Goal: Information Seeking & Learning: Learn about a topic

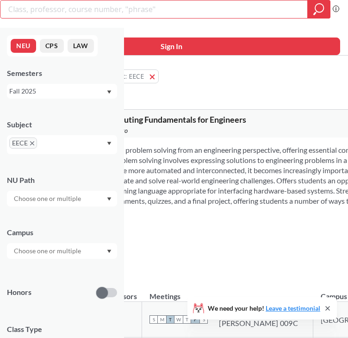
scroll to position [6751, 0]
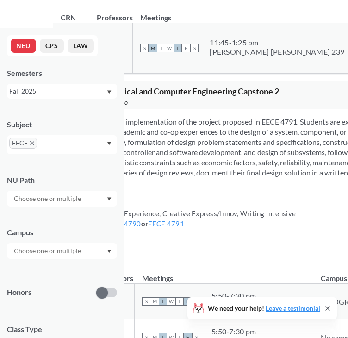
type input "movies'"
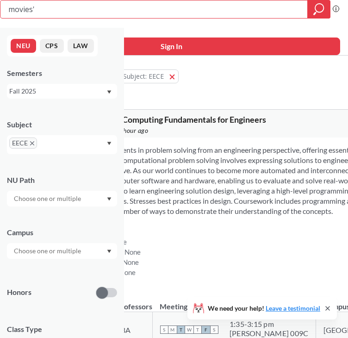
click at [204, 15] on input "movies'" at bounding box center [153, 9] width 293 height 16
type input "movies"
click at [313, 12] on icon "magnifying glass" at bounding box center [318, 9] width 11 height 13
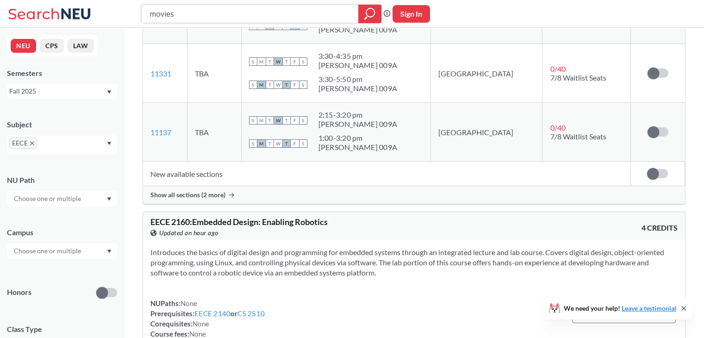
scroll to position [924, 0]
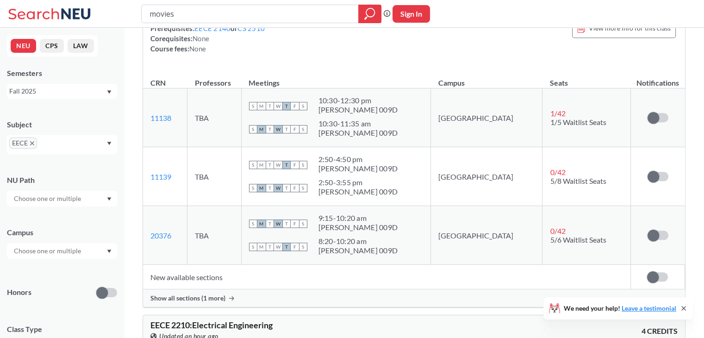
click at [79, 141] on div "EECE" at bounding box center [62, 144] width 110 height 19
click at [30, 142] on icon "X to remove pill" at bounding box center [32, 143] width 4 height 4
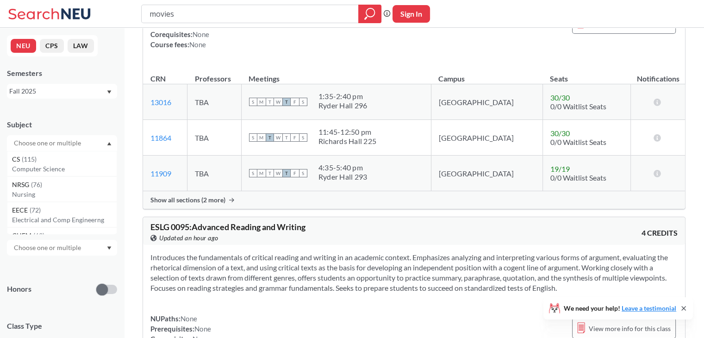
scroll to position [711, 0]
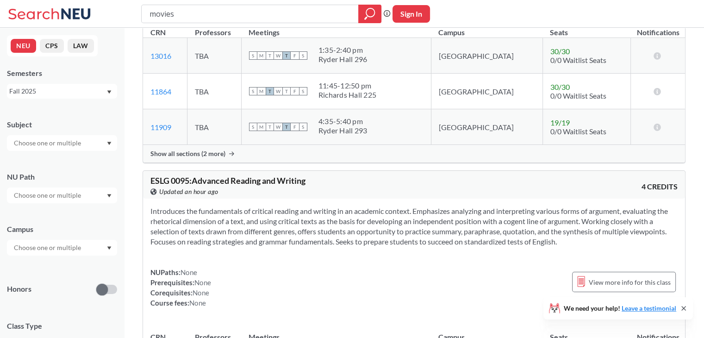
click at [213, 19] on input "movies" at bounding box center [250, 14] width 203 height 16
type input "i"
type input "f"
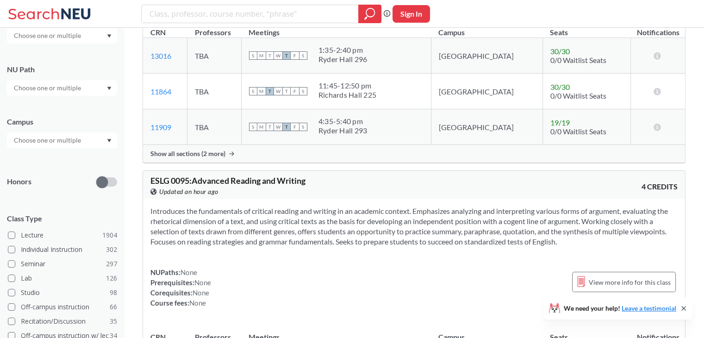
scroll to position [111, 0]
click at [14, 227] on label "Lecture 1904" at bounding box center [62, 232] width 109 height 12
click at [21, 227] on input "Lecture 1904" at bounding box center [24, 230] width 7 height 7
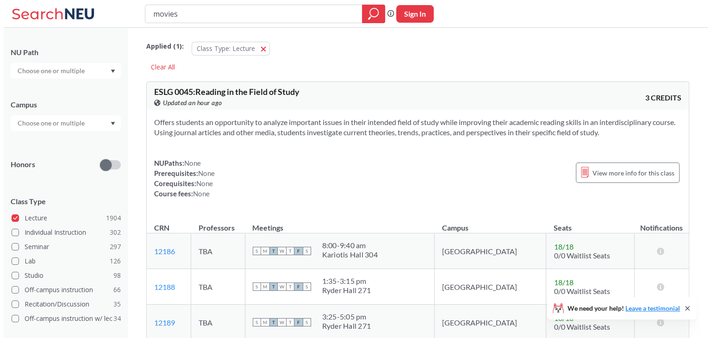
scroll to position [204, 0]
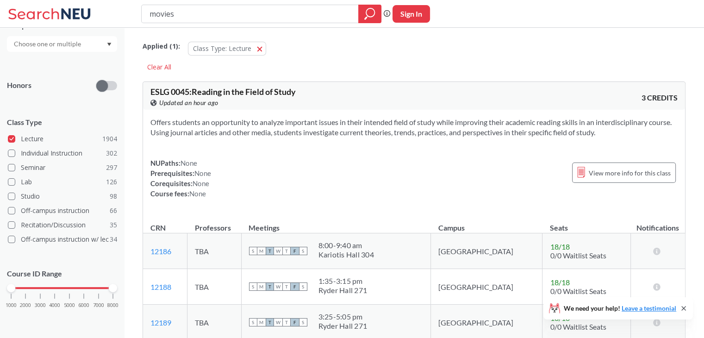
click at [185, 16] on input "movies" at bounding box center [250, 14] width 203 height 16
type input "photography"
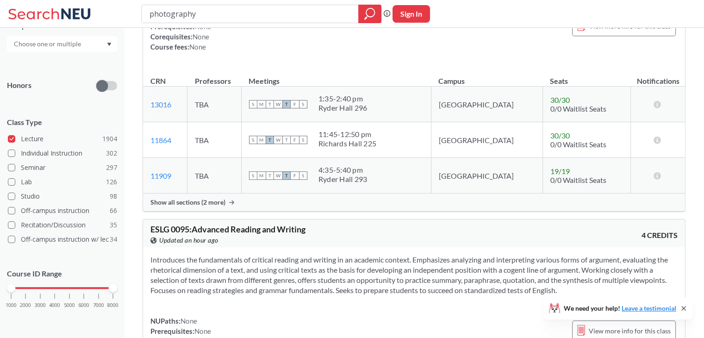
scroll to position [714, 0]
click at [36, 141] on label "Lecture 1904" at bounding box center [62, 139] width 109 height 12
click at [28, 141] on input "Lecture 1904" at bounding box center [24, 137] width 7 height 7
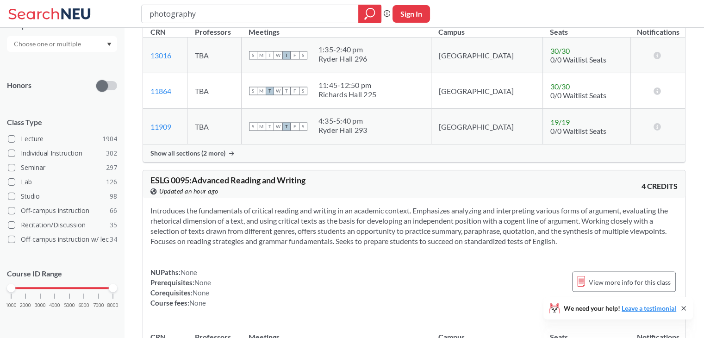
scroll to position [1492, 0]
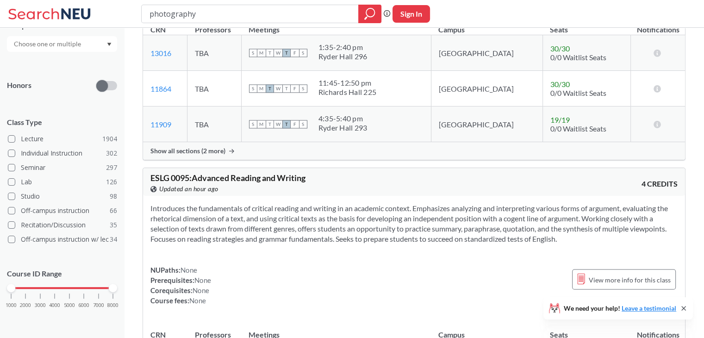
click at [231, 16] on input "photography" at bounding box center [250, 14] width 203 height 16
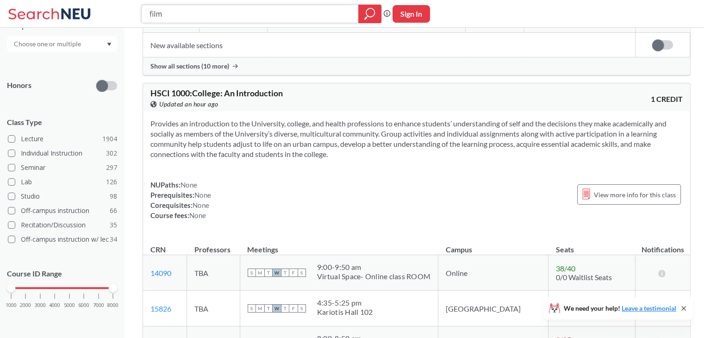
scroll to position [8653, 0]
drag, startPoint x: 285, startPoint y: 20, endPoint x: 199, endPoint y: 19, distance: 86.6
click at [199, 19] on input "film" at bounding box center [250, 14] width 203 height 16
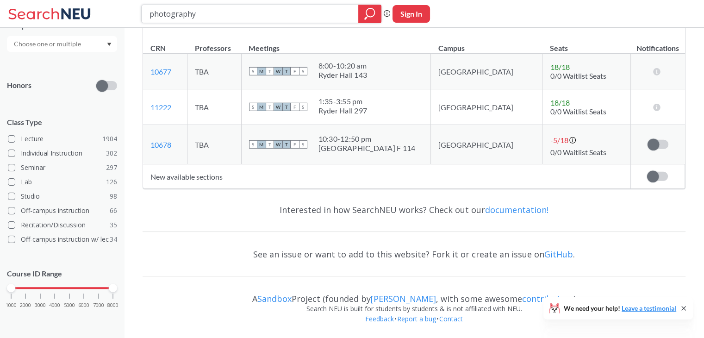
scroll to position [1492, 0]
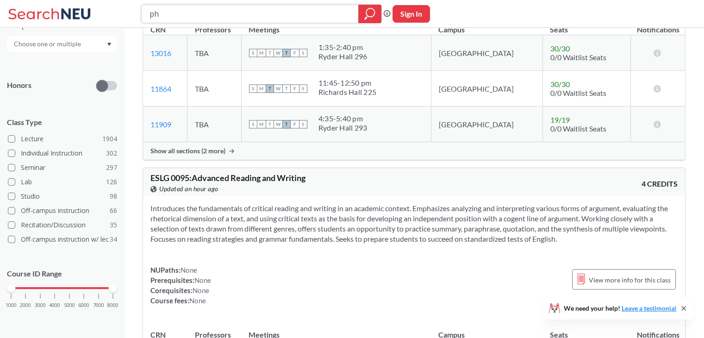
type input "p"
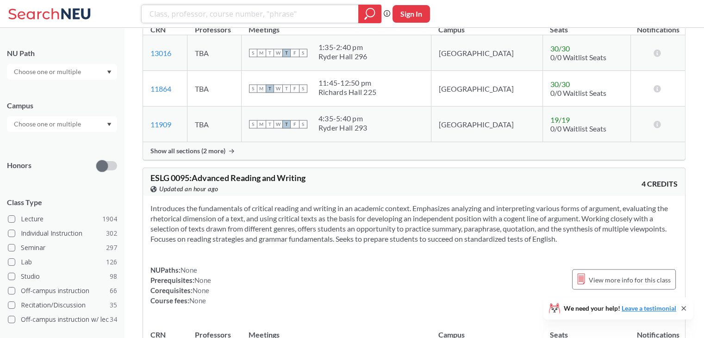
scroll to position [0, 0]
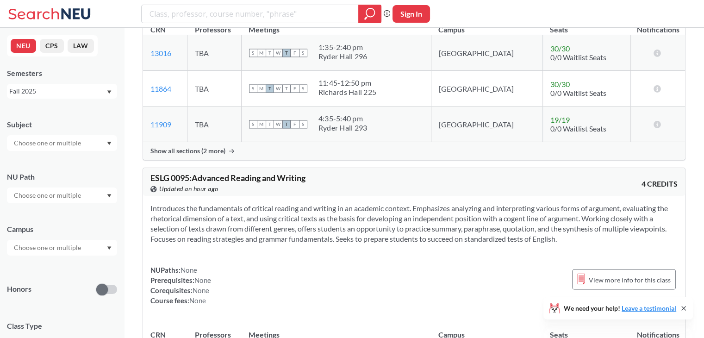
click at [31, 144] on input "text" at bounding box center [48, 142] width 78 height 11
click at [69, 203] on p "Electrical and Comp Engineerng" at bounding box center [64, 207] width 105 height 9
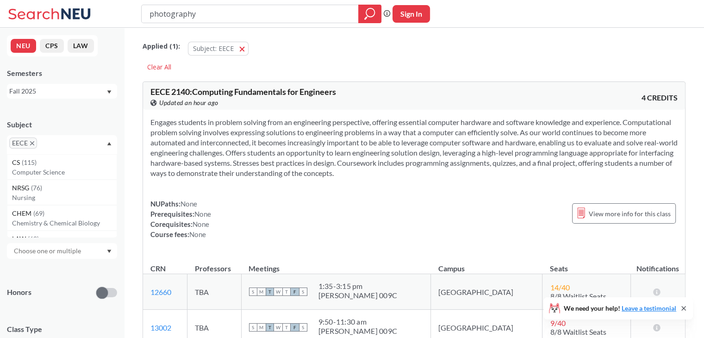
click at [60, 272] on div "Honors" at bounding box center [62, 286] width 110 height 33
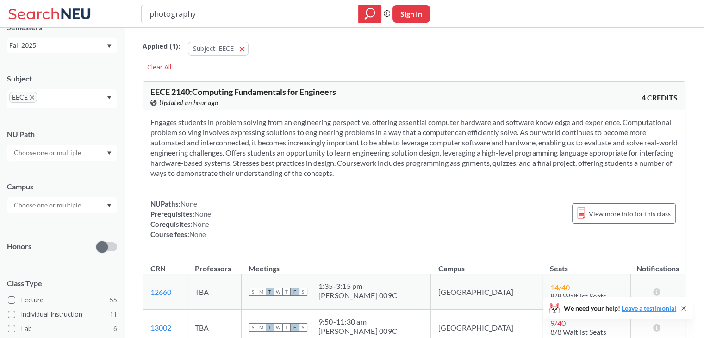
scroll to position [43, 0]
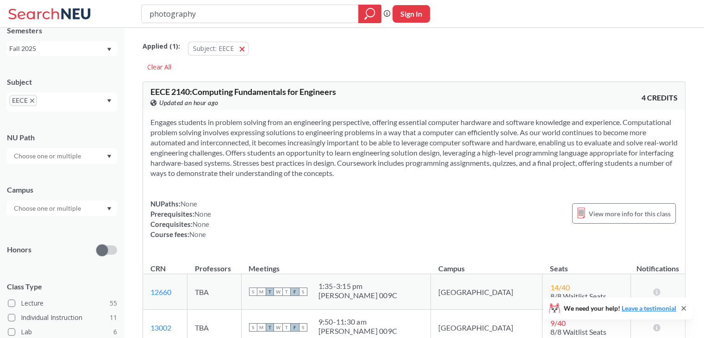
click at [38, 207] on input "text" at bounding box center [48, 208] width 78 height 11
click at [30, 228] on span "[GEOGRAPHIC_DATA]" at bounding box center [46, 229] width 68 height 10
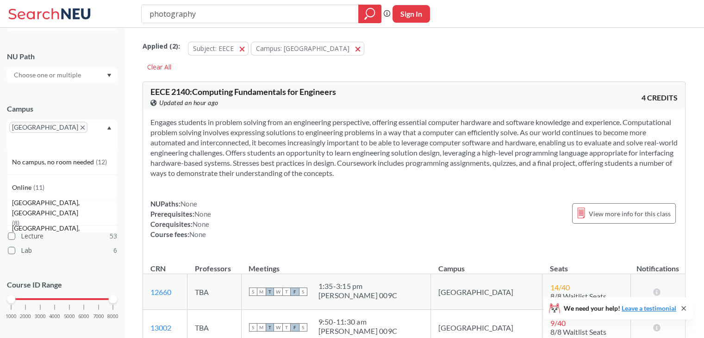
scroll to position [19, 0]
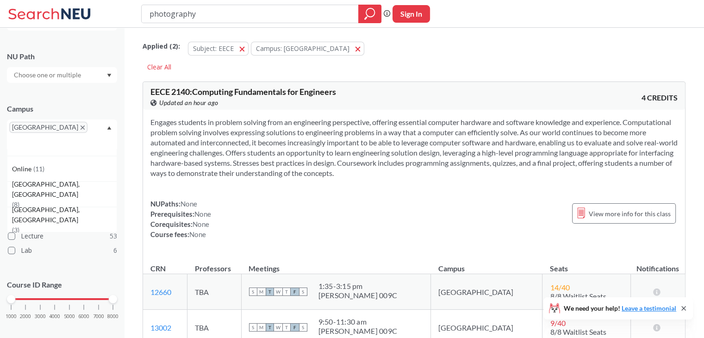
click at [78, 310] on div "1000 2000 3000 4000 5000 6000 7000 8000" at bounding box center [62, 317] width 110 height 42
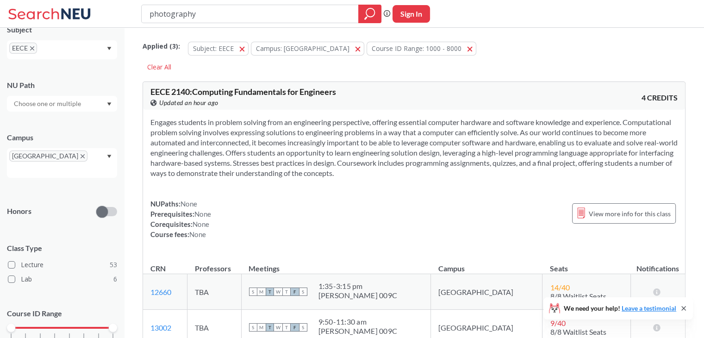
scroll to position [124, 0]
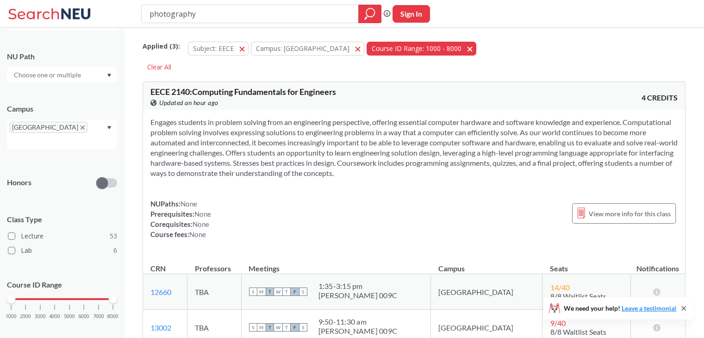
click at [348, 47] on button "Course ID Range: 1000 - 8000 1000 - 8000" at bounding box center [422, 49] width 110 height 14
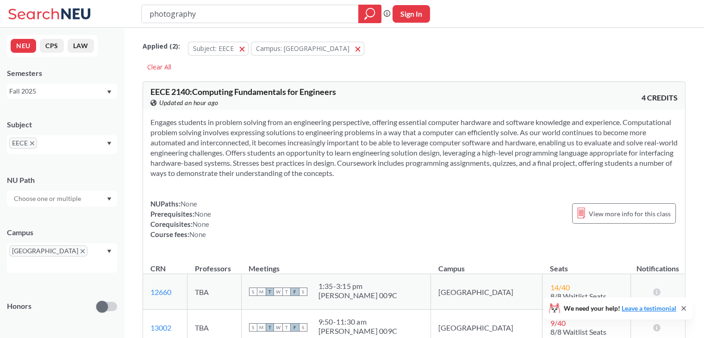
click at [38, 94] on div "Fall 2025" at bounding box center [57, 91] width 97 height 10
click at [38, 95] on div "Fall 2025" at bounding box center [57, 91] width 97 height 10
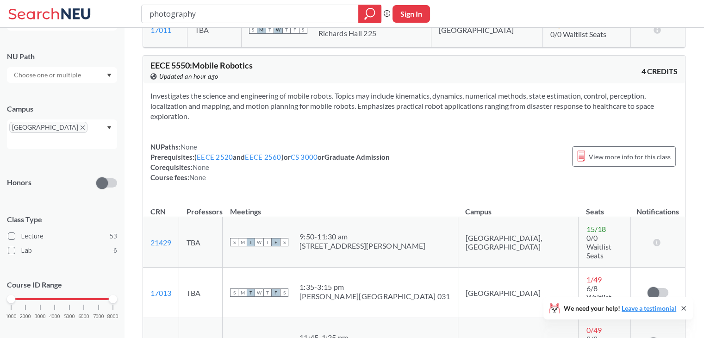
scroll to position [7680, 0]
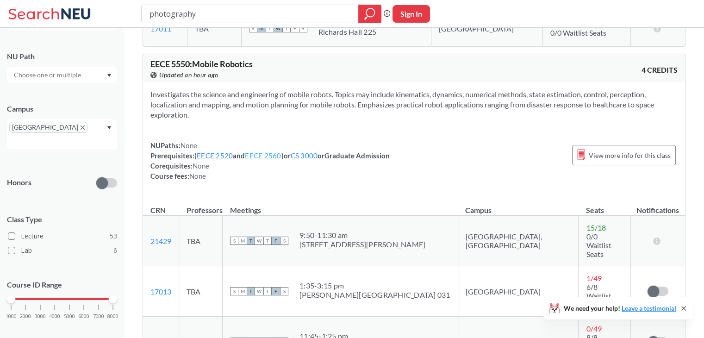
click at [264, 151] on link "EECE 2560" at bounding box center [263, 155] width 36 height 8
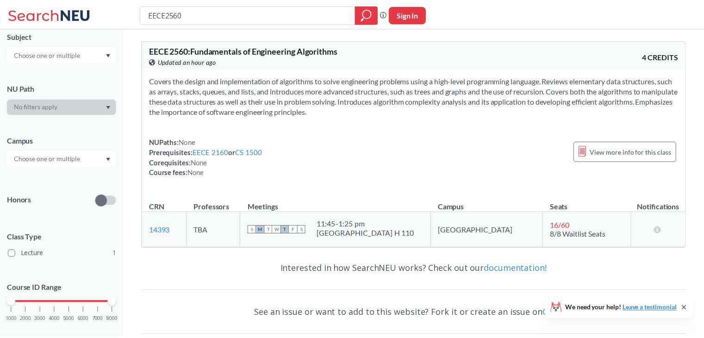
scroll to position [103, 0]
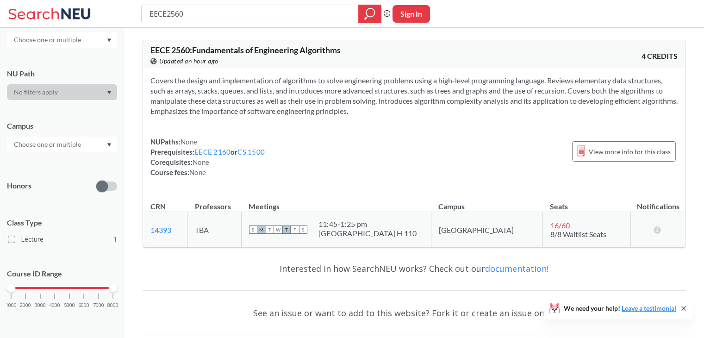
type input "photography"
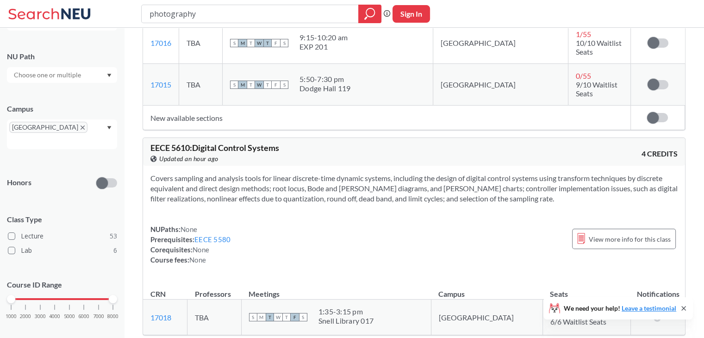
scroll to position [8516, 0]
